Goal: Transaction & Acquisition: Purchase product/service

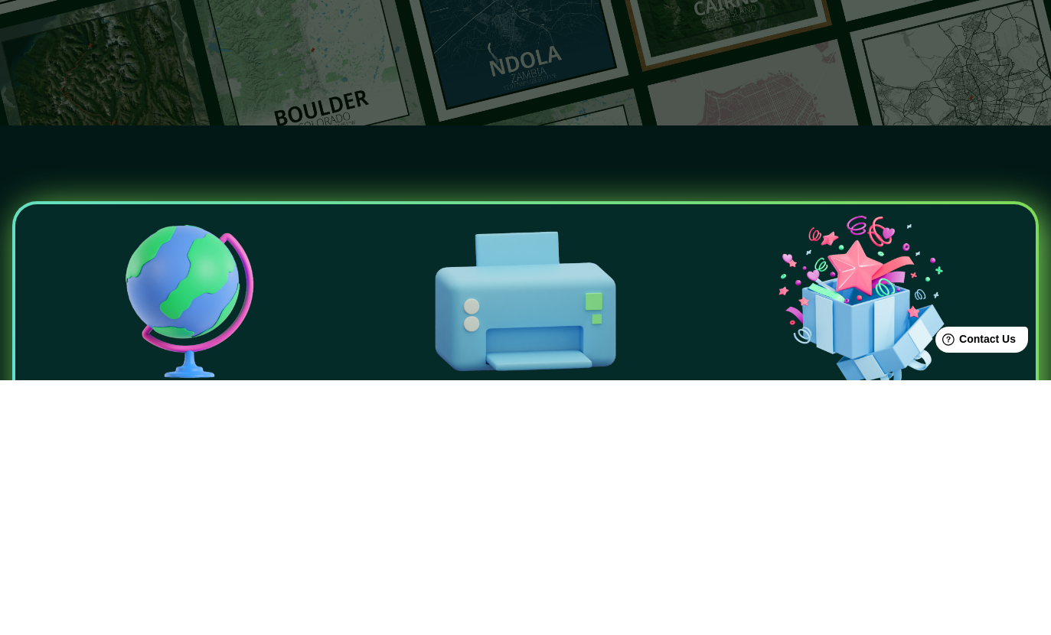
type input "[GEOGRAPHIC_DATA]"
click at [517, 116] on icon "button" at bounding box center [521, 125] width 18 height 18
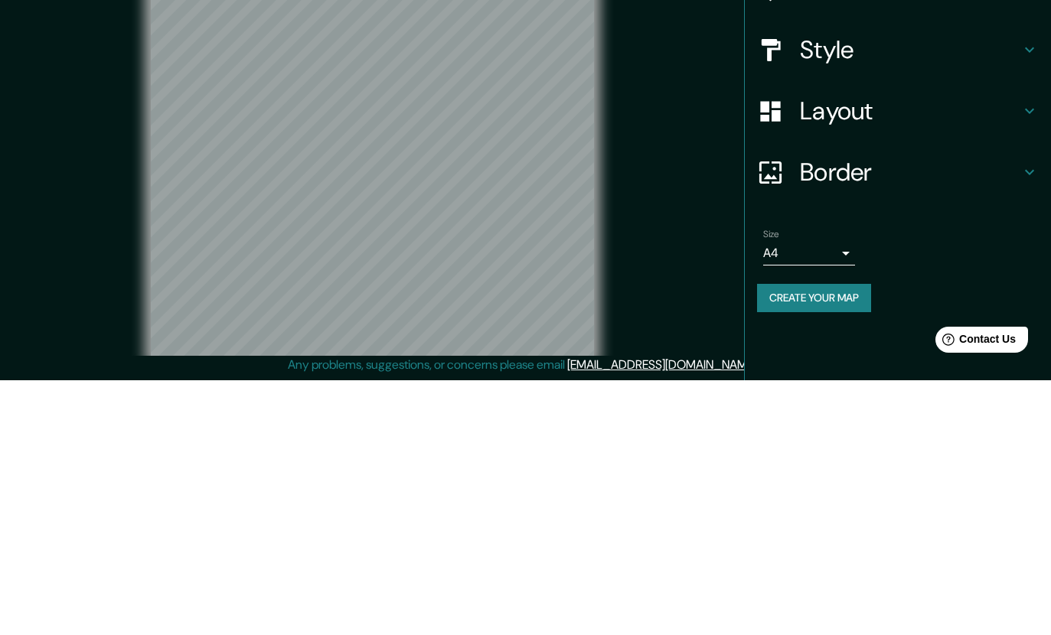
scroll to position [65, 0]
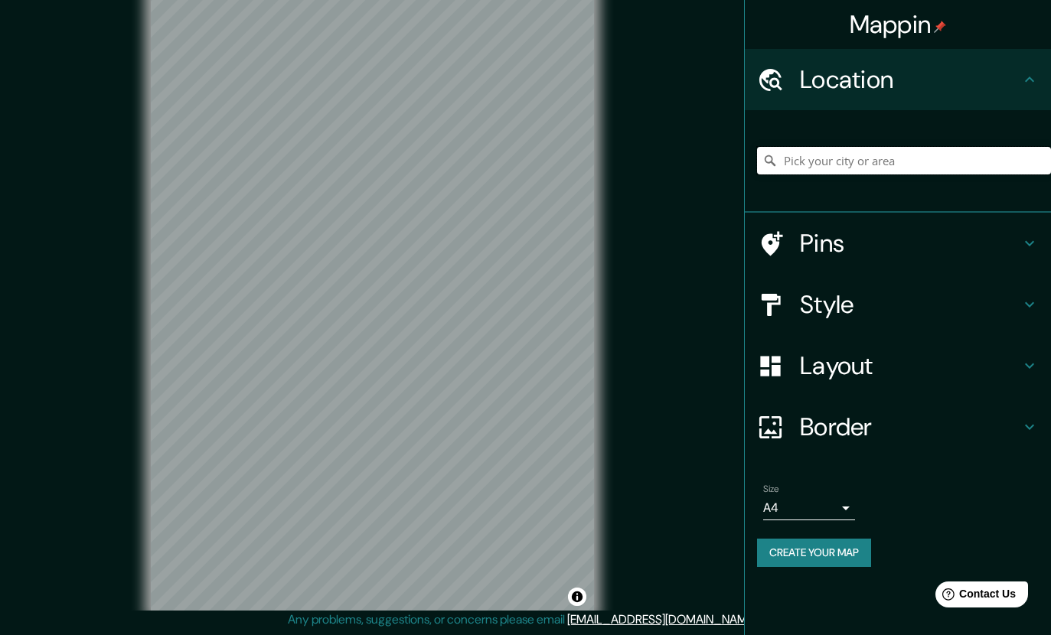
click at [945, 165] on input "Pick your city or area" at bounding box center [904, 161] width 294 height 28
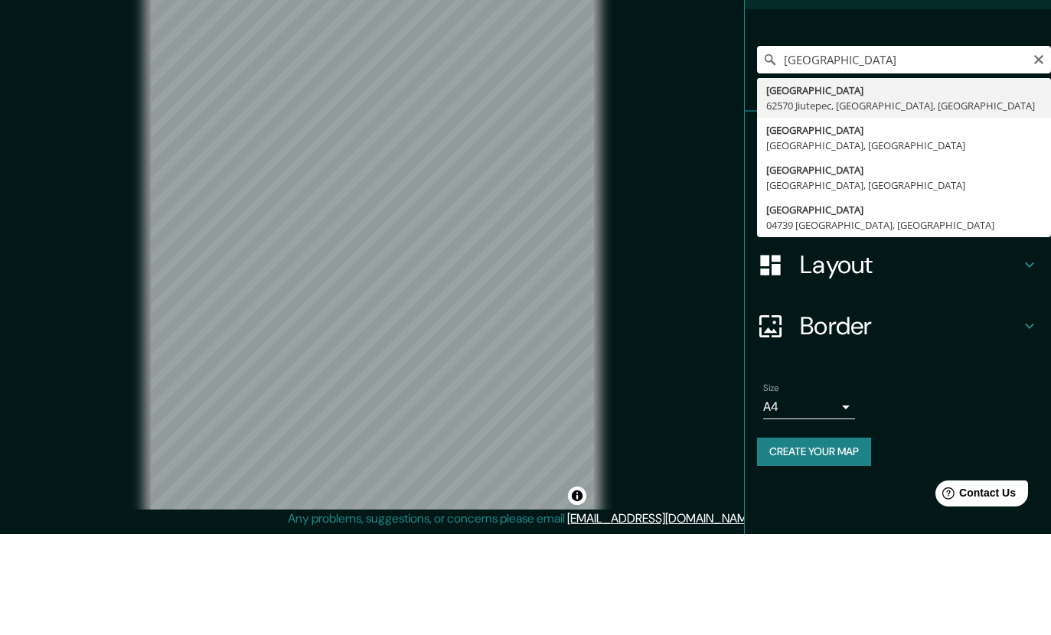
type input "[GEOGRAPHIC_DATA], [GEOGRAPHIC_DATA]"
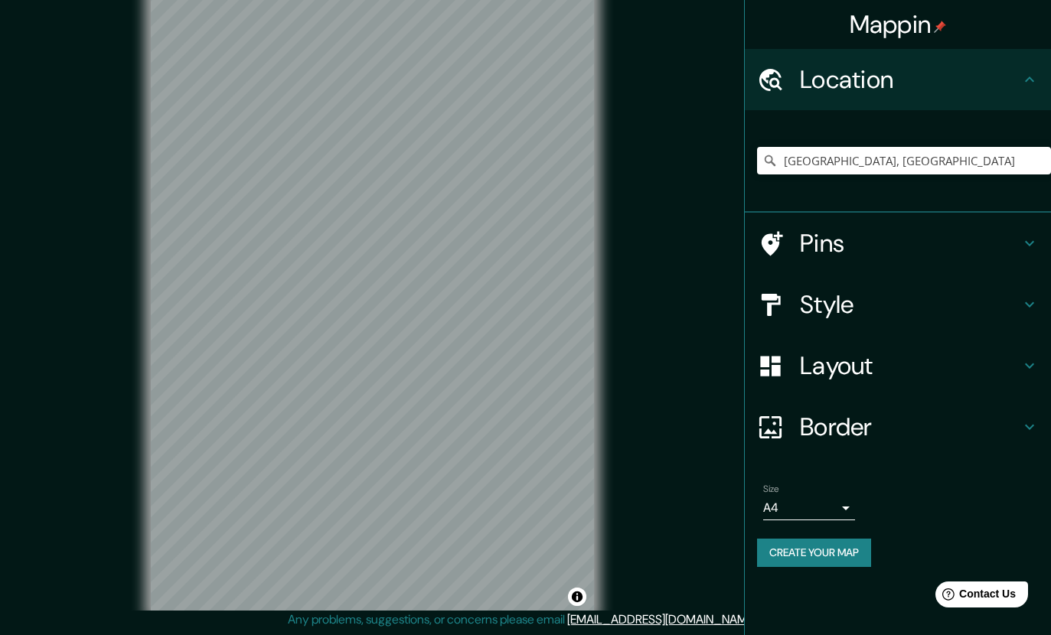
click at [1022, 304] on icon at bounding box center [1029, 304] width 18 height 18
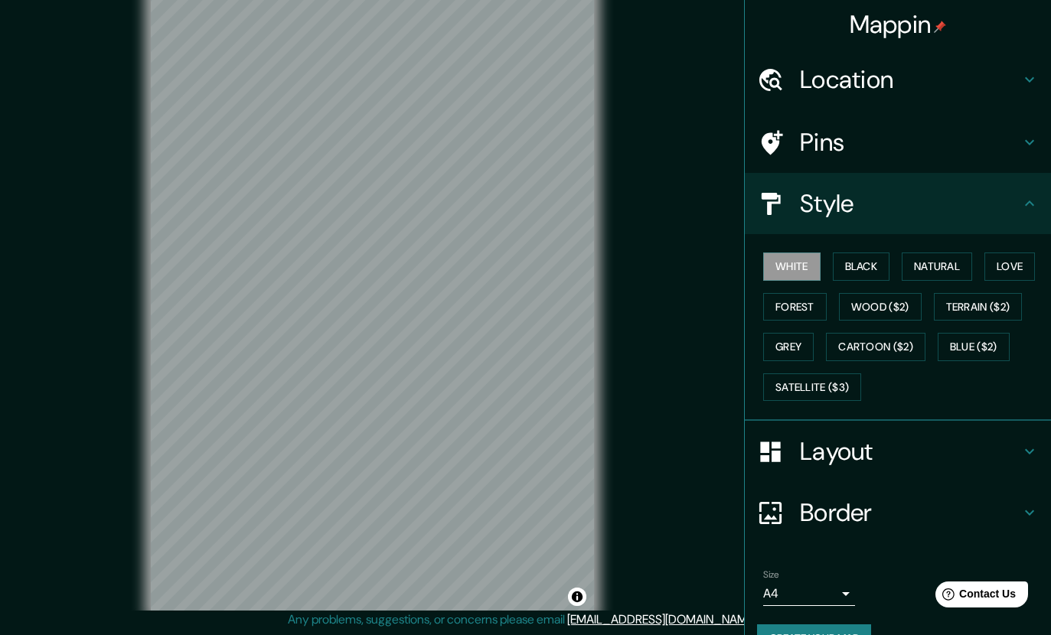
click at [870, 272] on button "Black" at bounding box center [861, 267] width 57 height 28
click at [927, 263] on button "Natural" at bounding box center [937, 267] width 70 height 28
click at [1001, 266] on button "Love" at bounding box center [1009, 267] width 51 height 28
click at [809, 311] on button "Forest" at bounding box center [795, 307] width 64 height 28
click at [895, 313] on button "Wood ($2)" at bounding box center [880, 307] width 83 height 28
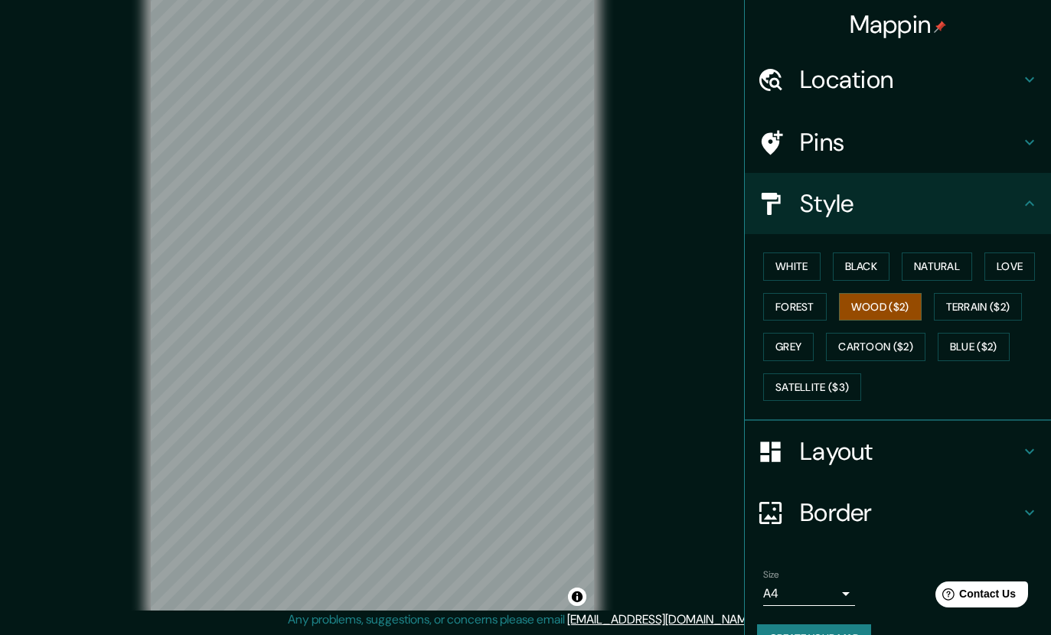
click at [989, 305] on button "Terrain ($2)" at bounding box center [978, 307] width 89 height 28
click at [890, 304] on button "Wood ($2)" at bounding box center [880, 307] width 83 height 28
click at [978, 307] on button "Terrain ($2)" at bounding box center [978, 307] width 89 height 28
click at [798, 342] on button "Grey" at bounding box center [788, 347] width 51 height 28
click at [875, 345] on button "Cartoon ($2)" at bounding box center [876, 347] width 100 height 28
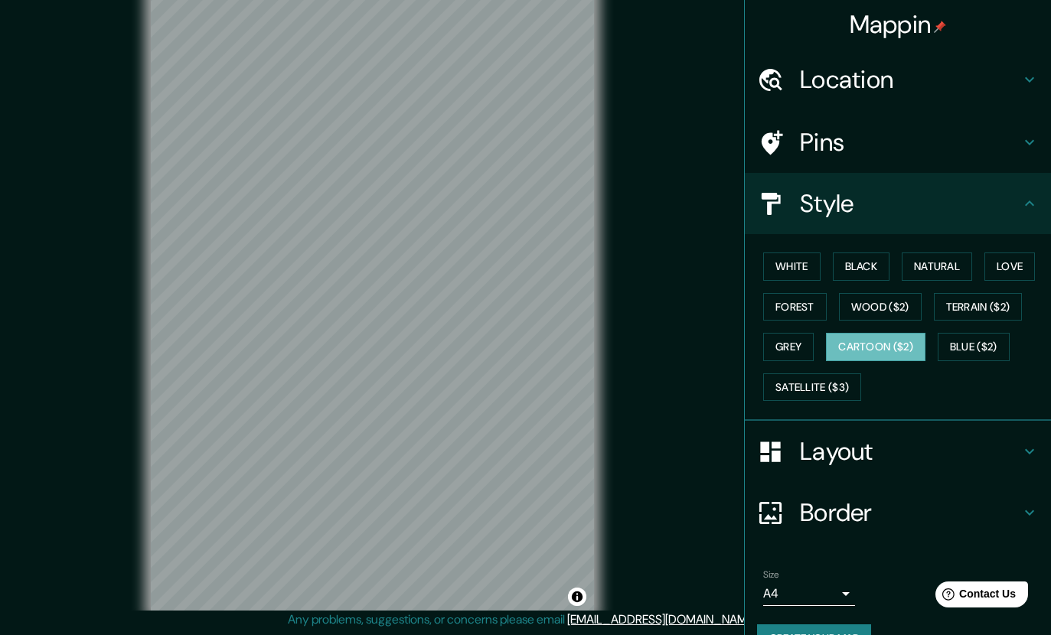
click at [977, 351] on button "Blue ($2)" at bounding box center [974, 347] width 72 height 28
click at [854, 384] on button "Satellite ($3)" at bounding box center [812, 388] width 98 height 28
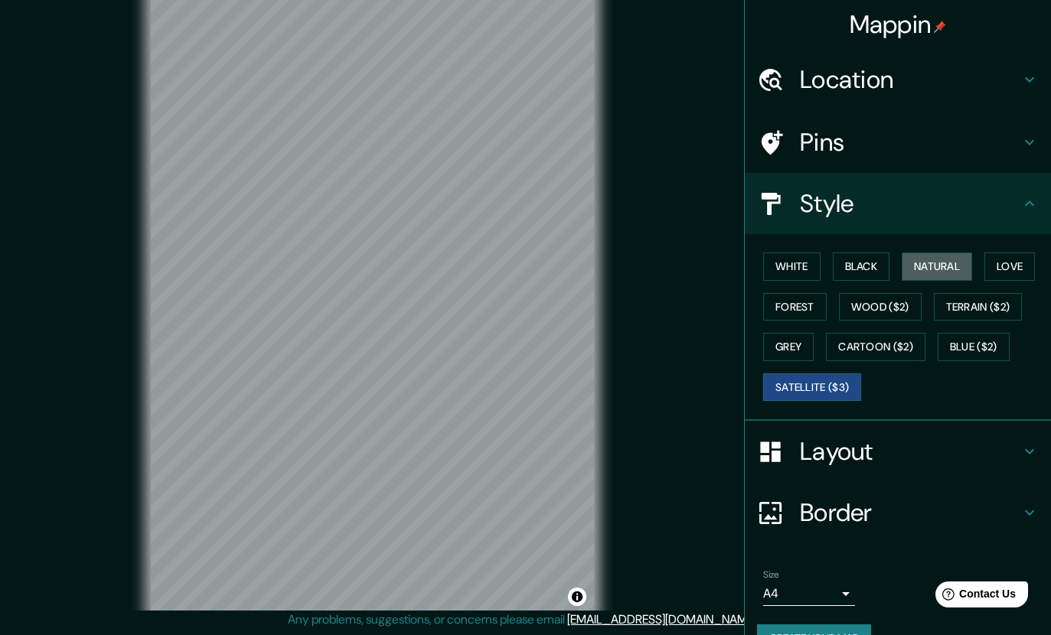
click at [953, 269] on button "Natural" at bounding box center [937, 267] width 70 height 28
click at [1001, 266] on button "Love" at bounding box center [1009, 267] width 51 height 28
click at [796, 276] on button "White" at bounding box center [791, 267] width 57 height 28
click at [853, 256] on button "Black" at bounding box center [861, 267] width 57 height 28
click at [813, 277] on button "White" at bounding box center [791, 267] width 57 height 28
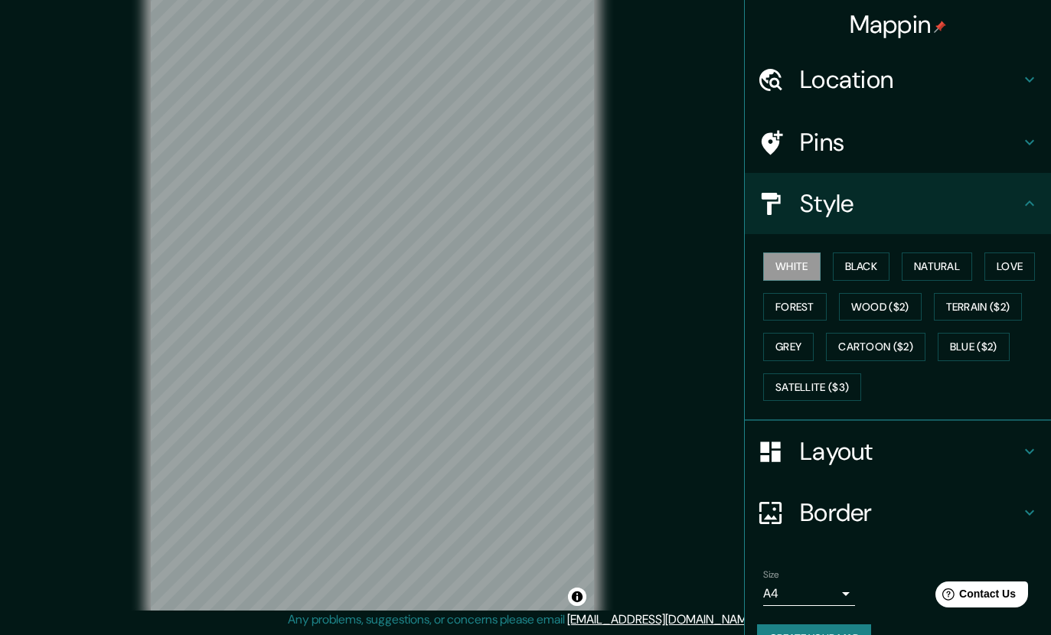
click at [809, 307] on button "Forest" at bounding box center [795, 307] width 64 height 28
click at [876, 302] on button "Wood ($2)" at bounding box center [880, 307] width 83 height 28
click at [980, 301] on button "Terrain ($2)" at bounding box center [978, 307] width 89 height 28
click at [888, 308] on button "Wood ($2)" at bounding box center [880, 307] width 83 height 28
click at [984, 451] on h4 "Layout" at bounding box center [910, 451] width 220 height 31
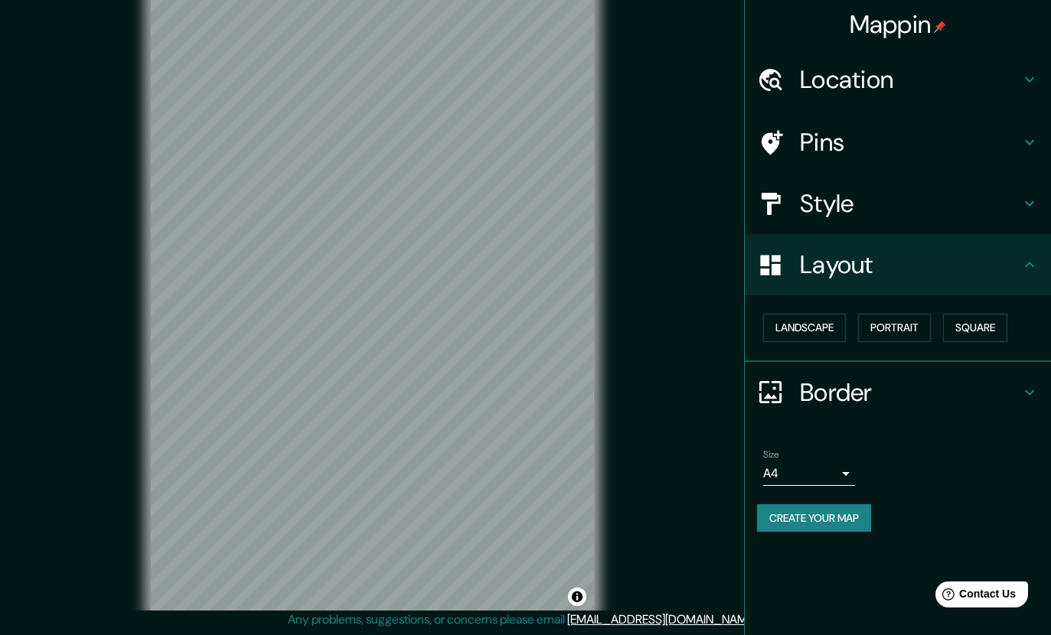
click at [829, 338] on button "Landscape" at bounding box center [804, 328] width 83 height 28
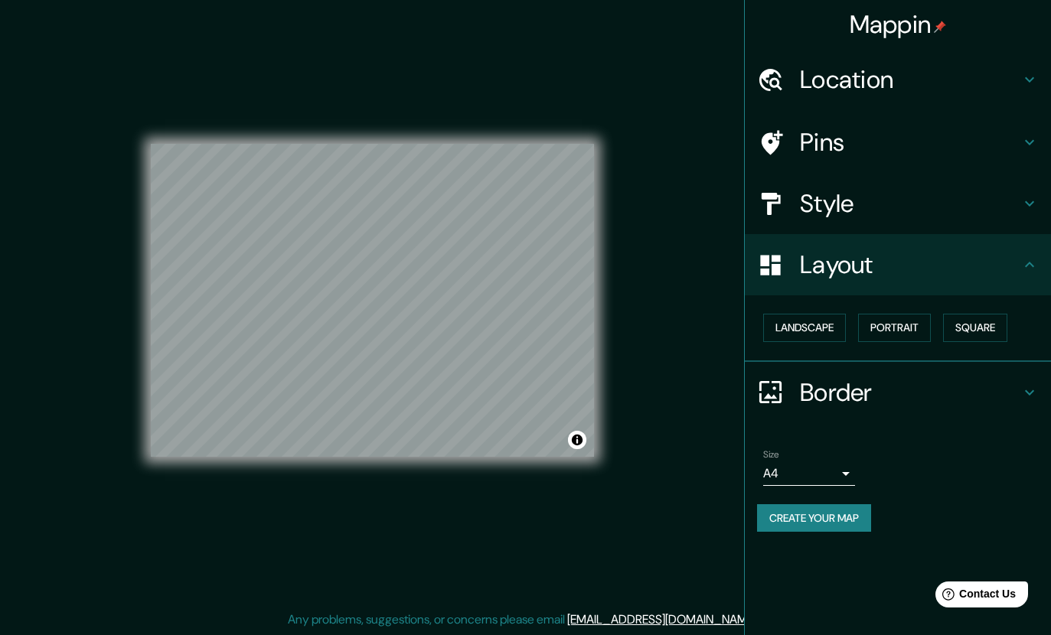
click at [964, 387] on h4 "Border" at bounding box center [910, 392] width 220 height 31
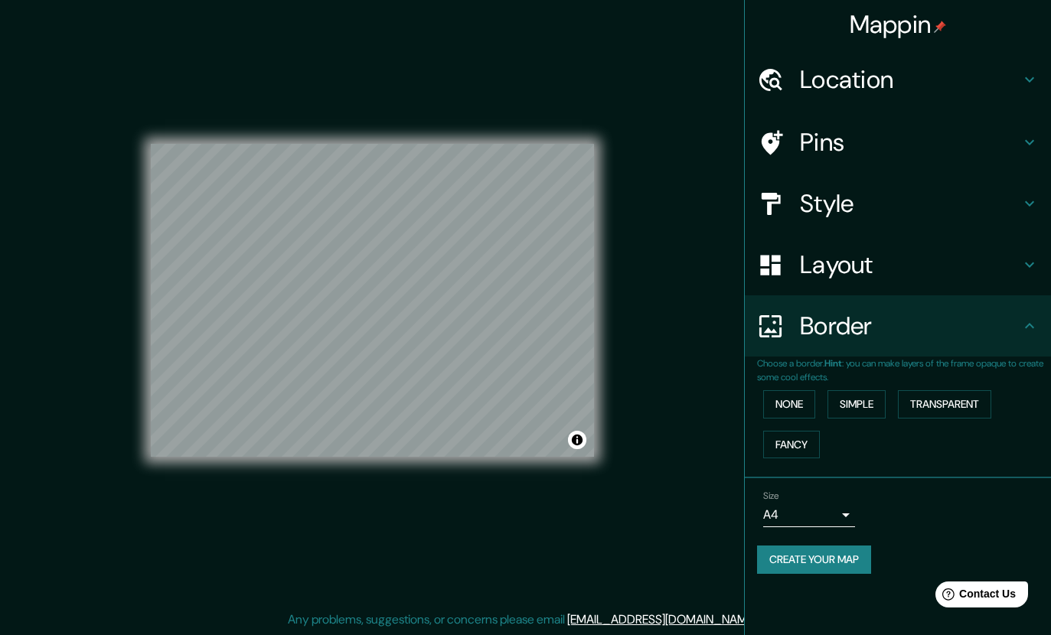
click at [850, 402] on button "Simple" at bounding box center [856, 404] width 58 height 28
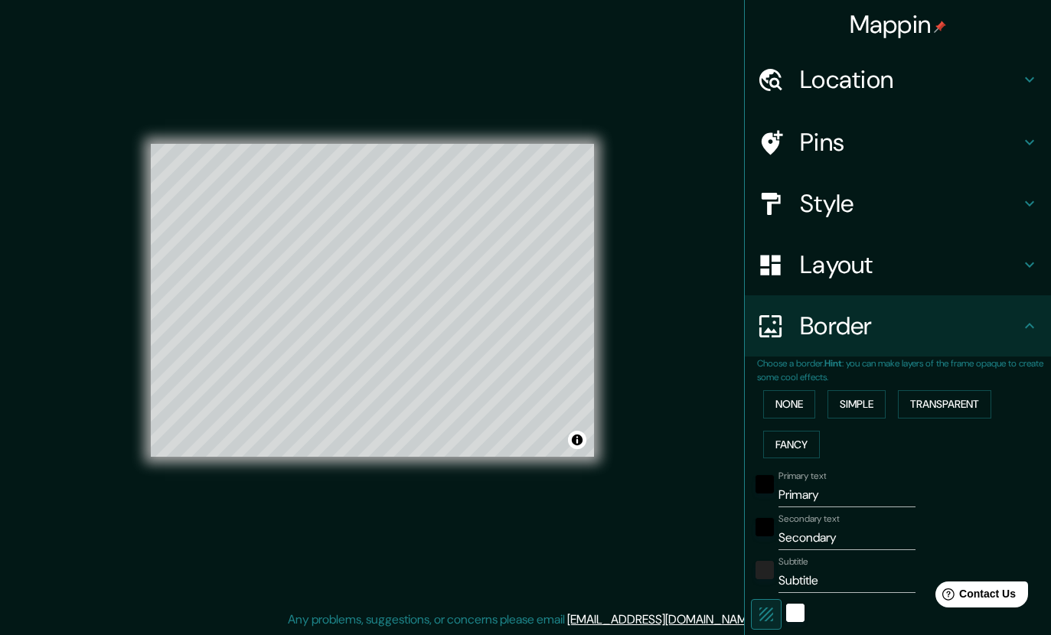
click at [796, 393] on button "None" at bounding box center [789, 404] width 52 height 28
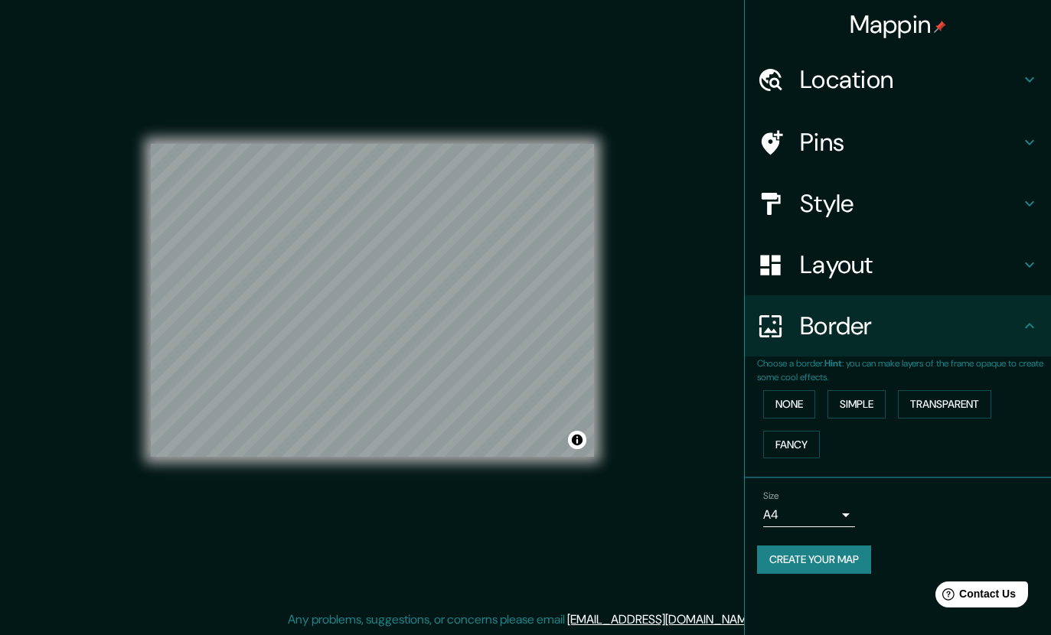
click at [845, 556] on button "Create your map" at bounding box center [814, 560] width 114 height 28
click at [846, 562] on button "Create your map" at bounding box center [814, 560] width 114 height 28
click at [851, 557] on button "Create your map" at bounding box center [814, 560] width 114 height 28
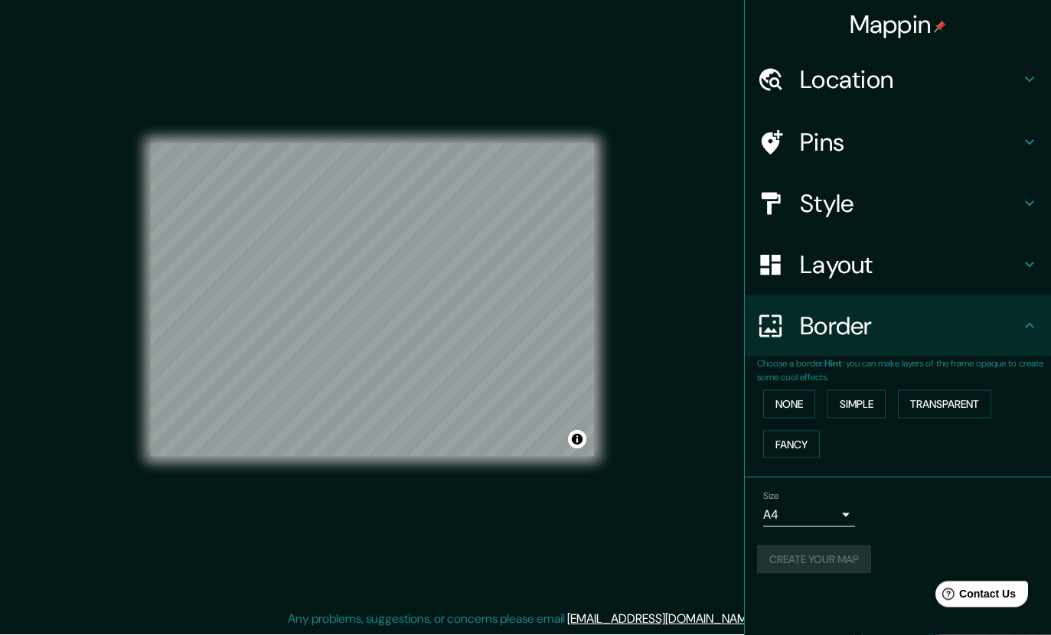
scroll to position [28, 0]
click at [997, 83] on h4 "Location" at bounding box center [910, 79] width 220 height 31
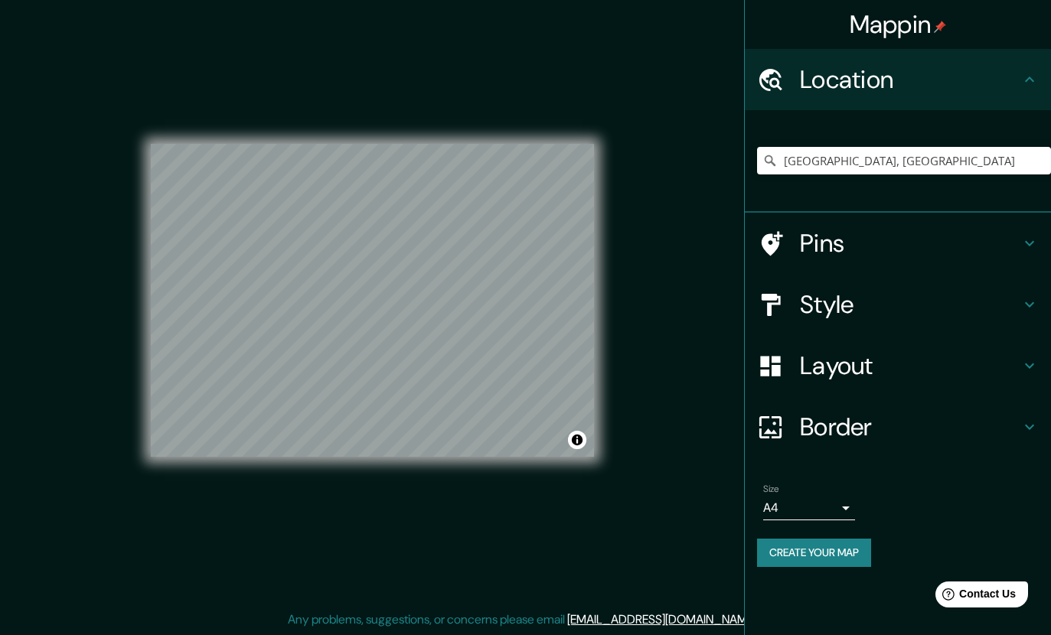
click at [1016, 77] on h4 "Location" at bounding box center [910, 79] width 220 height 31
click at [847, 426] on h4 "Border" at bounding box center [910, 427] width 220 height 31
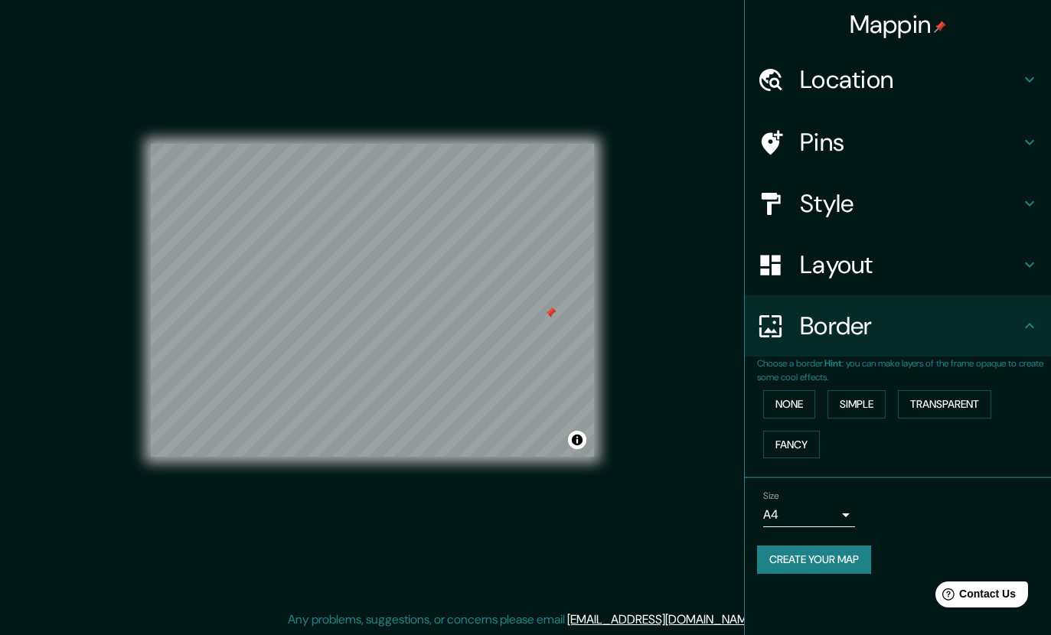
click at [618, 343] on div "Mappin Location [GEOGRAPHIC_DATA], [GEOGRAPHIC_DATA], [GEOGRAPHIC_DATA] Pins St…" at bounding box center [525, 312] width 1051 height 645
click at [548, 319] on div at bounding box center [550, 313] width 12 height 12
click at [1035, 204] on icon at bounding box center [1029, 203] width 18 height 18
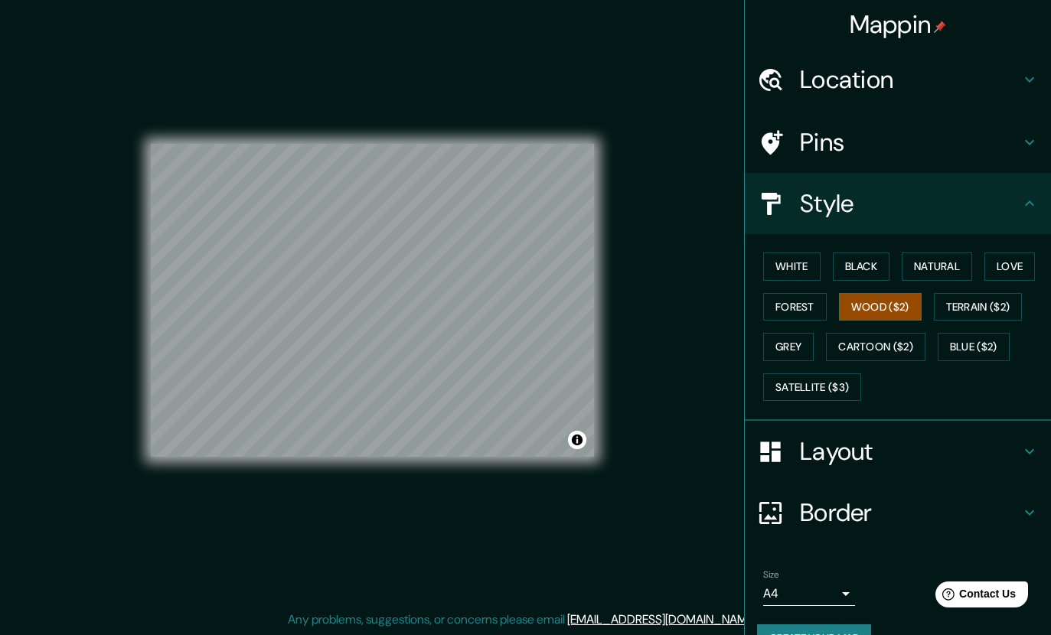
click at [1023, 205] on icon at bounding box center [1029, 203] width 18 height 18
click at [1014, 210] on h4 "Style" at bounding box center [910, 203] width 220 height 31
click at [837, 592] on body "Mappin Location [GEOGRAPHIC_DATA], [GEOGRAPHIC_DATA], [GEOGRAPHIC_DATA] Pins St…" at bounding box center [525, 307] width 1051 height 635
click at [824, 573] on li "A3" at bounding box center [809, 576] width 92 height 28
type input "a4"
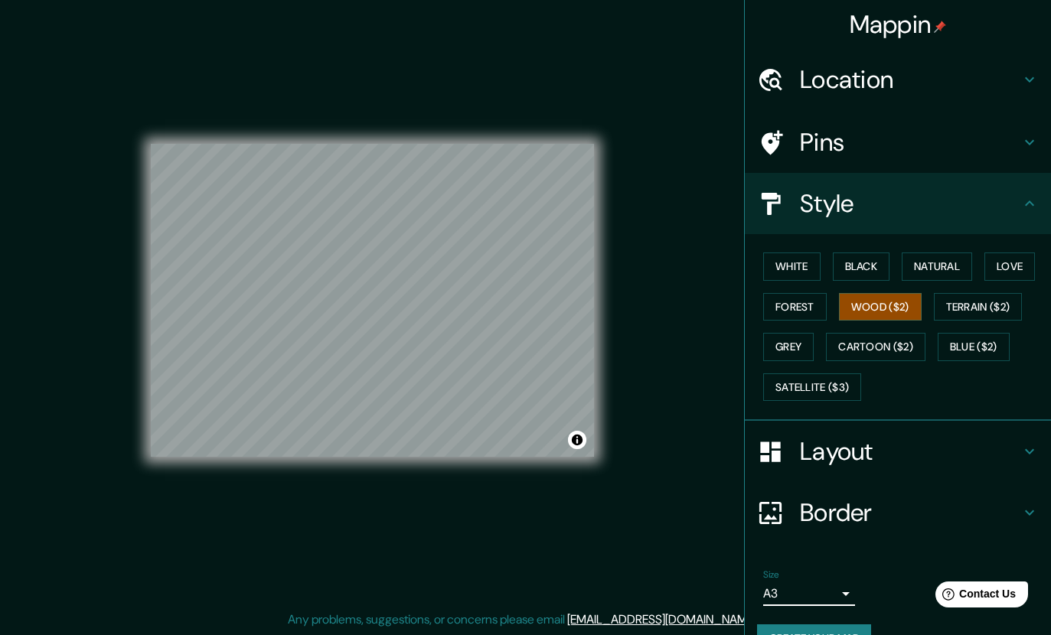
click at [1028, 197] on icon at bounding box center [1029, 203] width 18 height 18
click at [1018, 207] on h4 "Style" at bounding box center [910, 203] width 220 height 31
click at [1028, 446] on icon at bounding box center [1029, 451] width 18 height 18
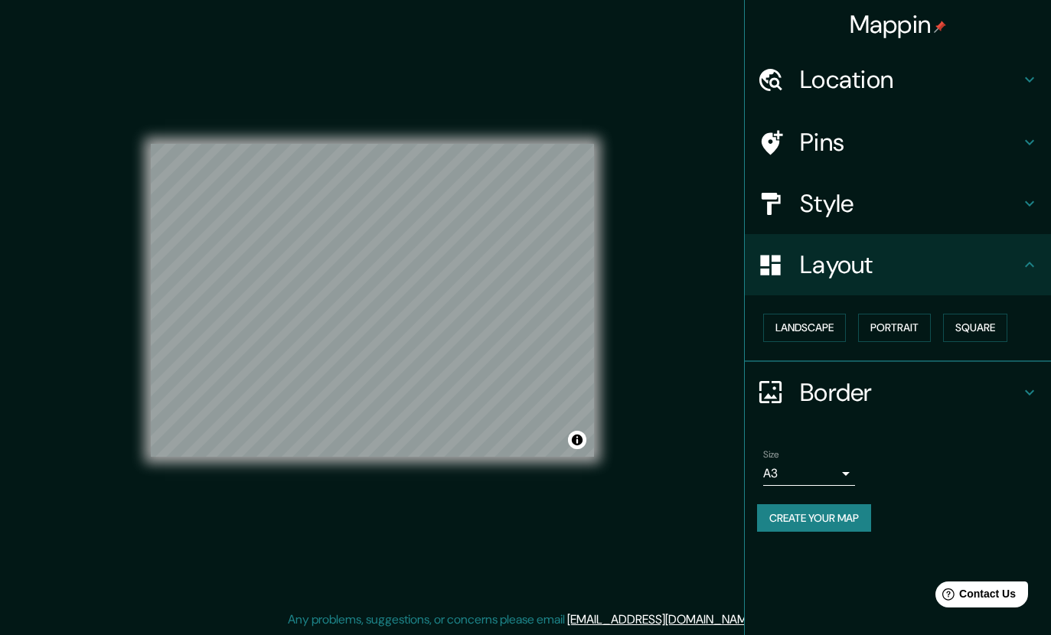
click at [1033, 257] on icon at bounding box center [1029, 265] width 18 height 18
click at [1024, 395] on icon at bounding box center [1029, 393] width 18 height 18
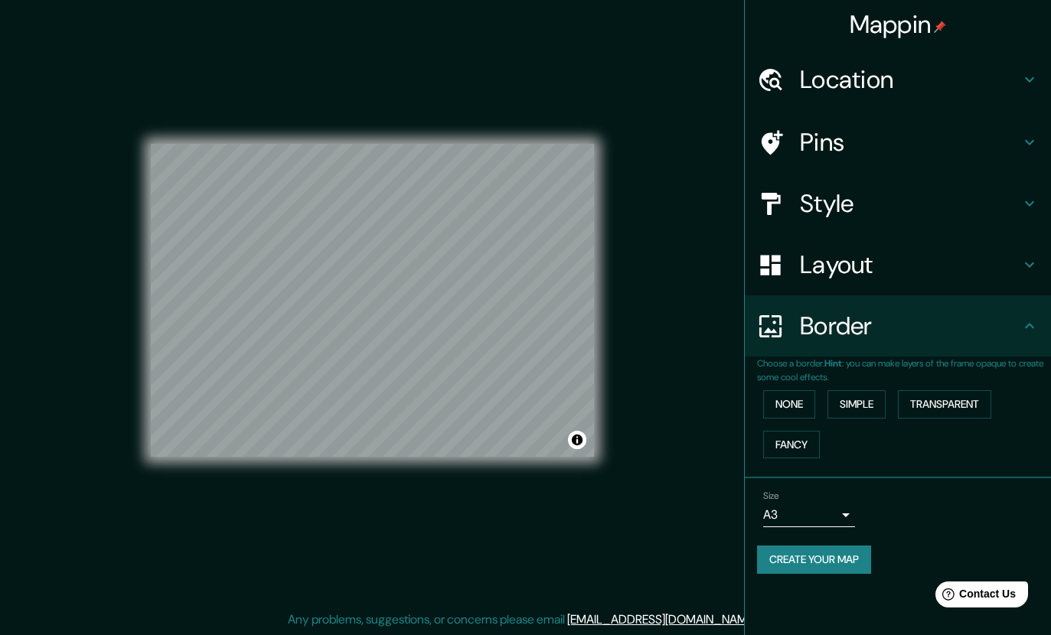
click at [837, 556] on button "Create your map" at bounding box center [814, 560] width 114 height 28
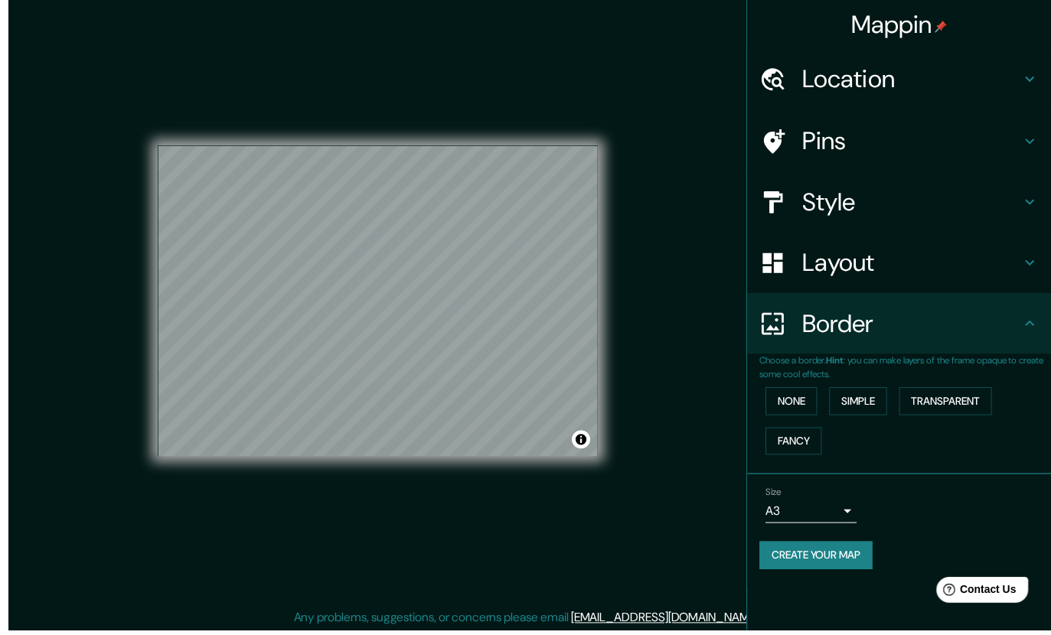
scroll to position [36, 0]
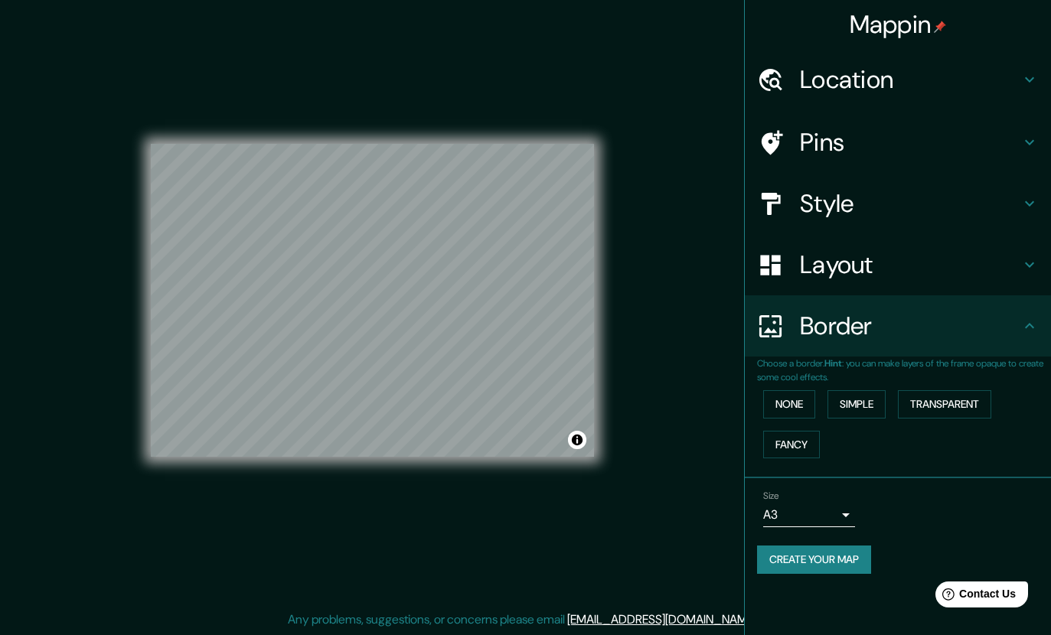
click at [785, 568] on button "Create your map" at bounding box center [814, 560] width 114 height 28
click at [803, 556] on div "Create your map" at bounding box center [898, 560] width 282 height 28
click at [808, 556] on div "Create your map" at bounding box center [898, 560] width 282 height 28
click at [370, 511] on div "© Mapbox © OpenStreetMap Improve this map" at bounding box center [372, 301] width 443 height 572
click at [840, 550] on button "Create your map" at bounding box center [814, 560] width 114 height 28
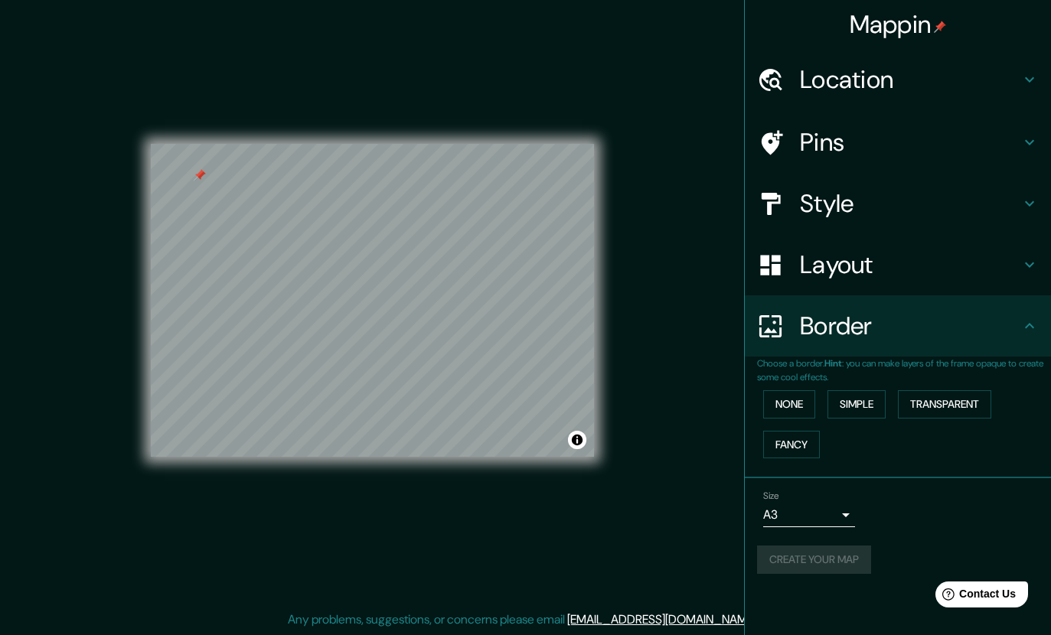
scroll to position [35, 0]
